Goal: Task Accomplishment & Management: Manage account settings

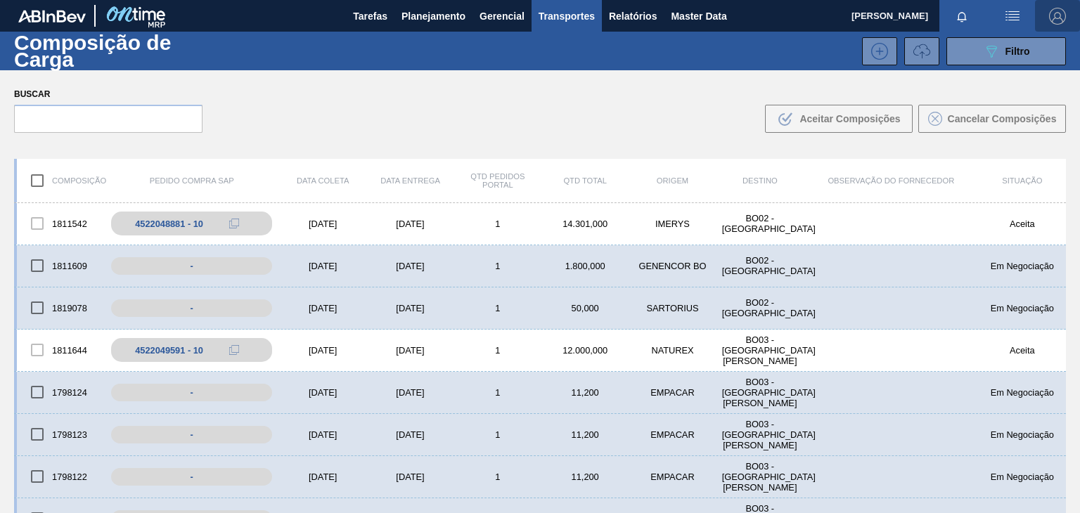
click at [1064, 13] on span "button" at bounding box center [1057, 16] width 34 height 17
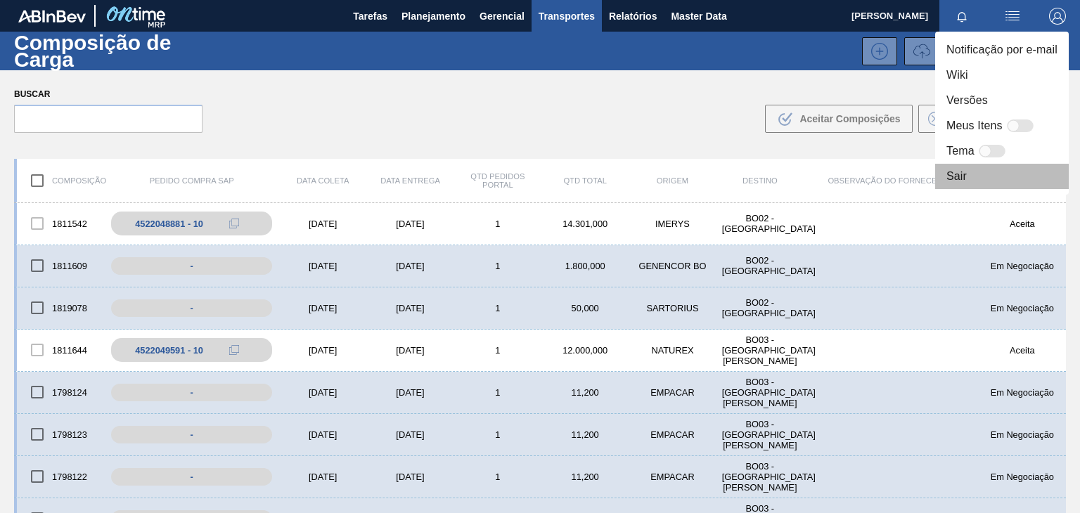
click at [956, 169] on li "Sair" at bounding box center [1002, 176] width 134 height 25
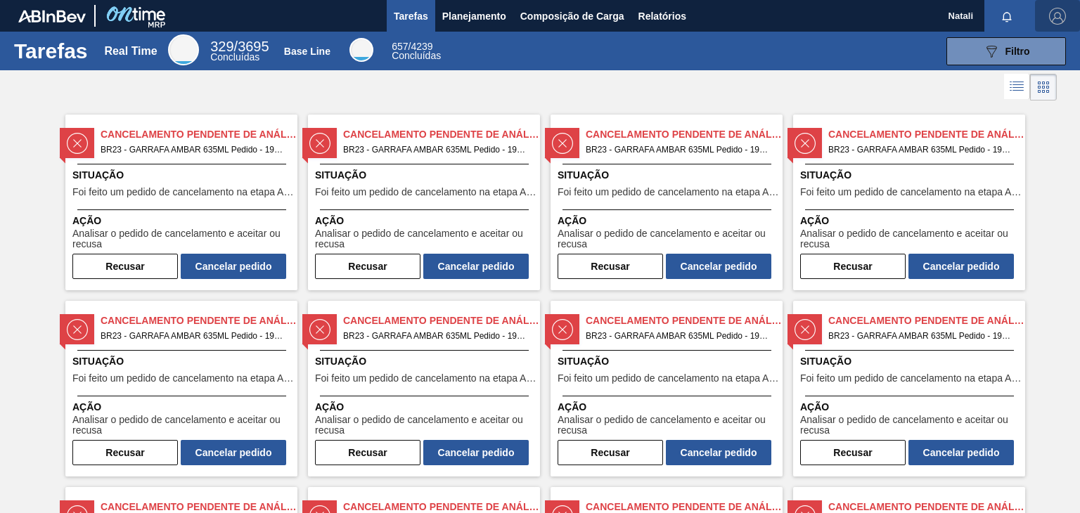
click at [1053, 14] on img "button" at bounding box center [1057, 16] width 17 height 17
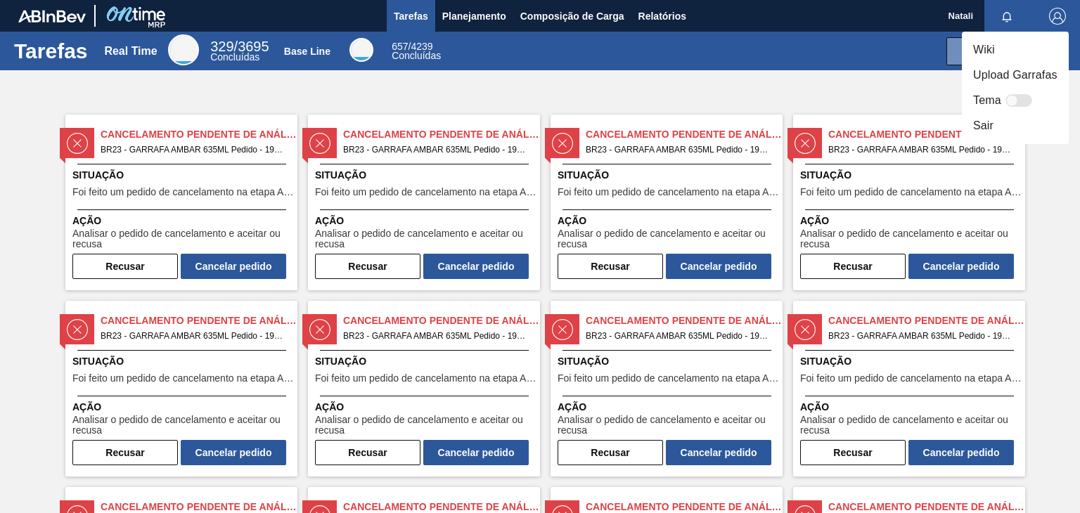
click at [991, 136] on li "Sair" at bounding box center [1014, 125] width 107 height 25
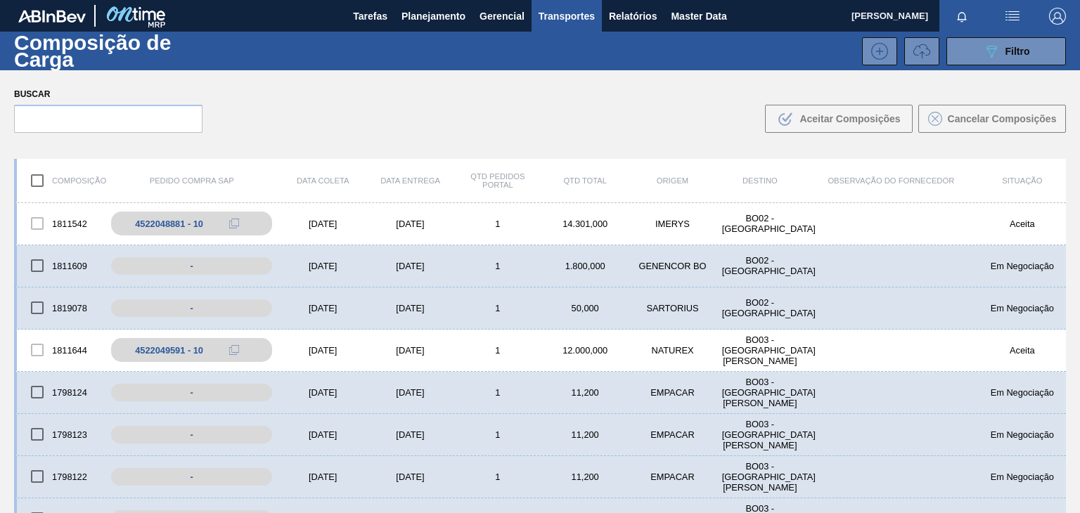
click at [1063, 15] on img "button" at bounding box center [1057, 16] width 17 height 17
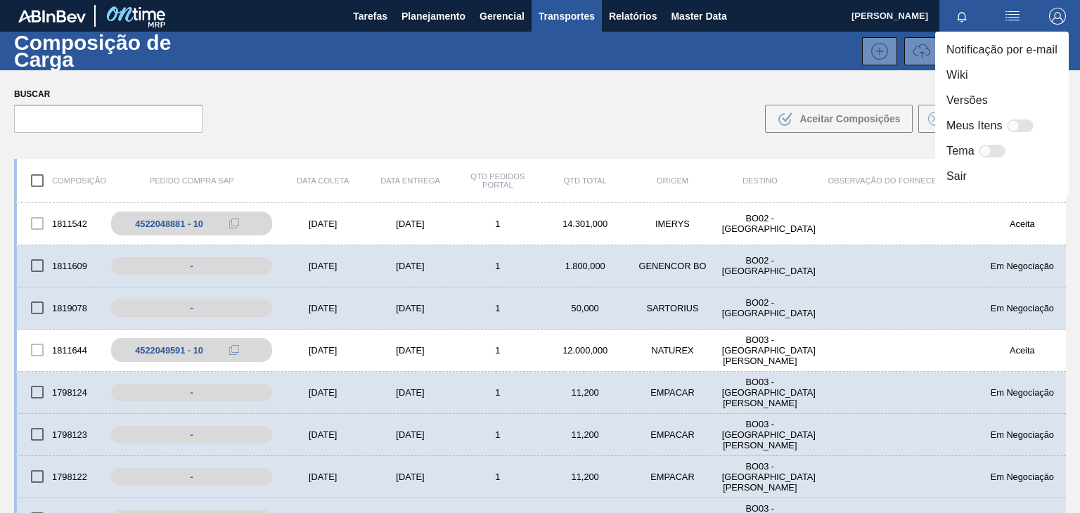
click at [960, 183] on li "Sair" at bounding box center [1002, 176] width 134 height 25
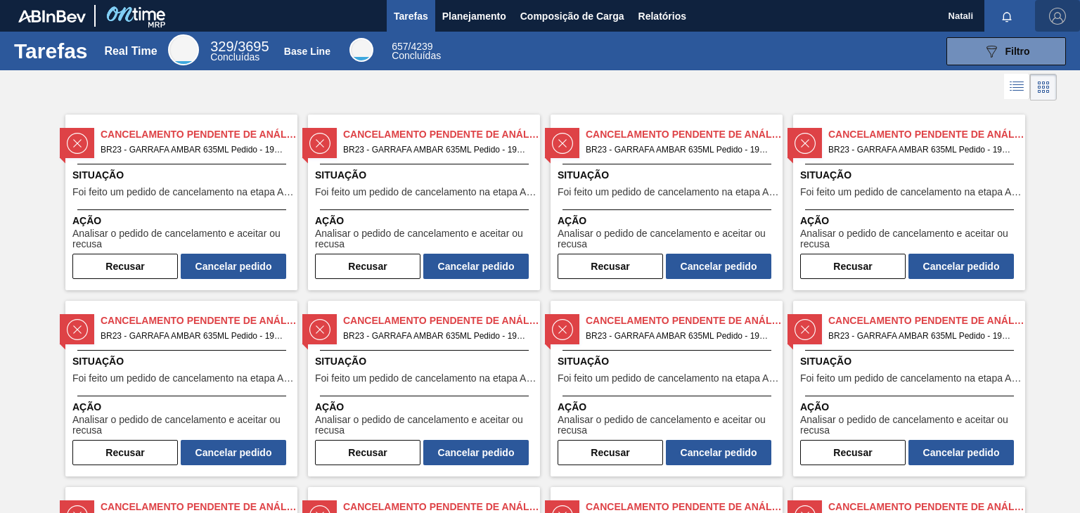
click at [1061, 8] on img "button" at bounding box center [1057, 16] width 17 height 17
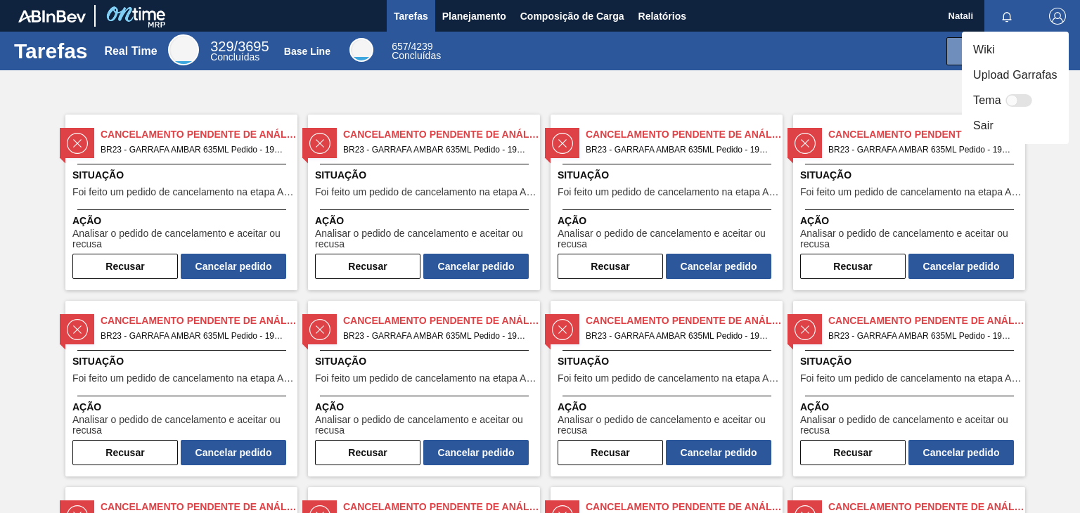
click at [976, 119] on li "Sair" at bounding box center [1014, 125] width 107 height 25
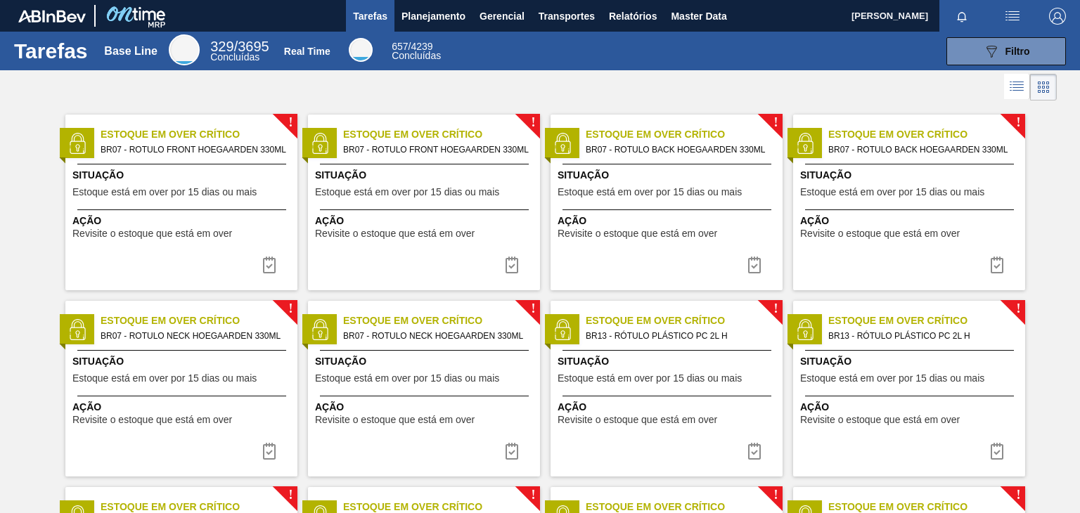
click at [1039, 3] on button "button" at bounding box center [1057, 16] width 45 height 32
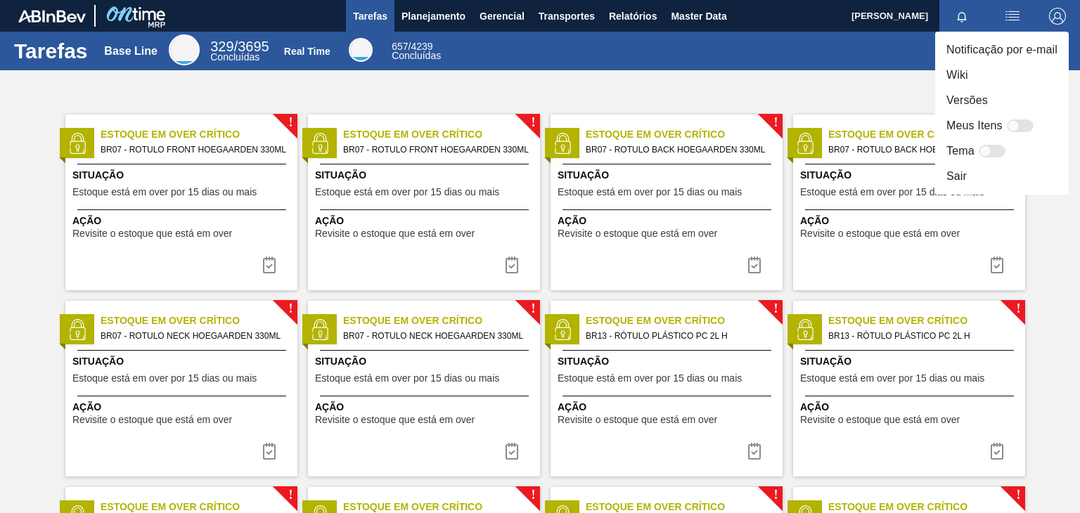
click at [846, 70] on div at bounding box center [540, 256] width 1080 height 513
